Goal: Check status: Check status

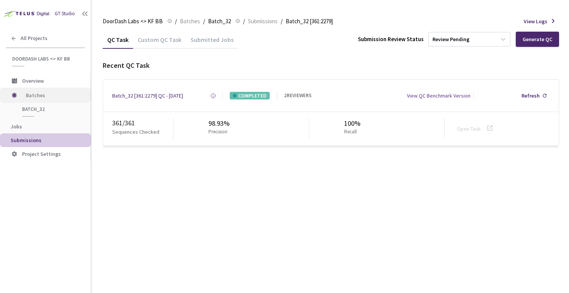
click at [41, 97] on span "Batches" at bounding box center [52, 94] width 52 height 15
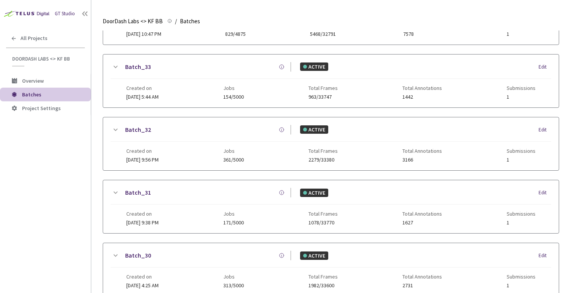
scroll to position [52, 0]
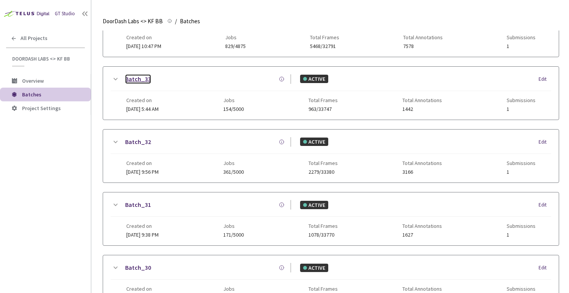
click at [136, 75] on link "Batch_33" at bounding box center [138, 79] width 26 height 10
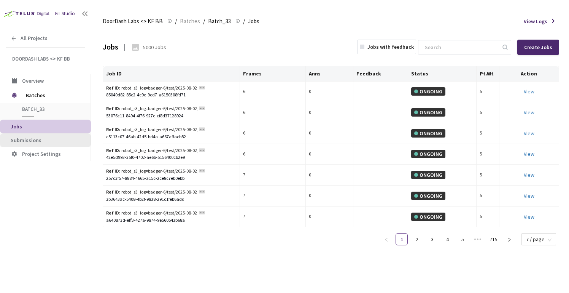
click at [24, 134] on li "Submissions" at bounding box center [45, 140] width 91 height 14
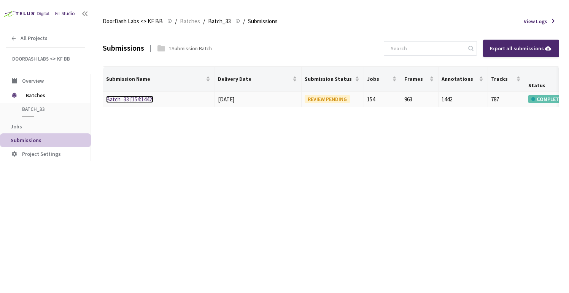
click at [131, 98] on link "Batch_33 [154:1442]" at bounding box center [129, 98] width 47 height 7
